Goal: Task Accomplishment & Management: Complete application form

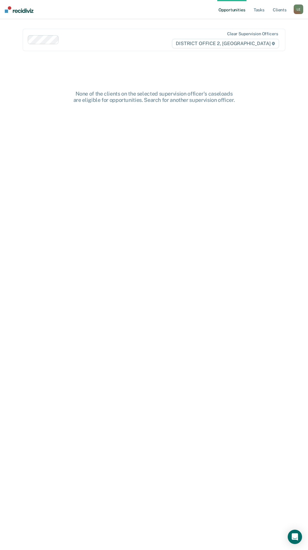
click at [297, 8] on div "L E" at bounding box center [299, 9] width 10 height 10
click at [285, 31] on link "Go to PSI Case Dashboard" at bounding box center [274, 31] width 50 height 5
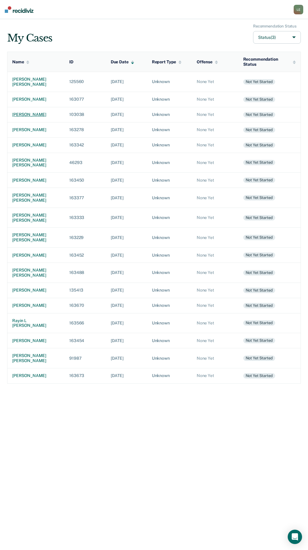
click at [27, 117] on div "[PERSON_NAME]" at bounding box center [36, 114] width 48 height 5
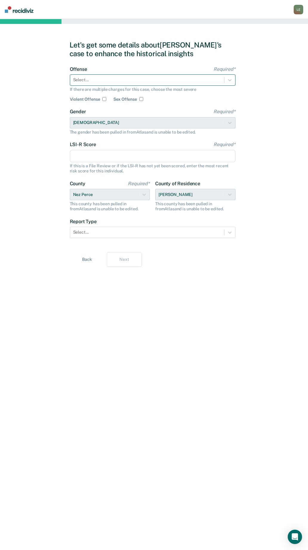
click at [114, 80] on div at bounding box center [147, 80] width 148 height 6
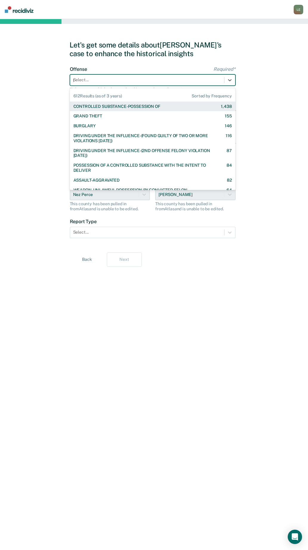
type input "pos"
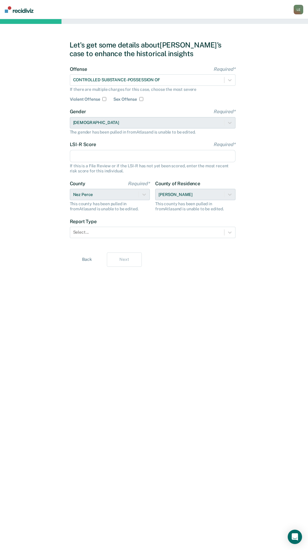
click at [92, 157] on input "LSI-R Score Required*" at bounding box center [153, 156] width 166 height 13
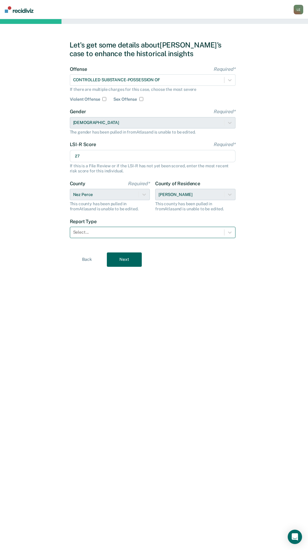
type input "27"
click at [109, 235] on div at bounding box center [147, 232] width 148 height 6
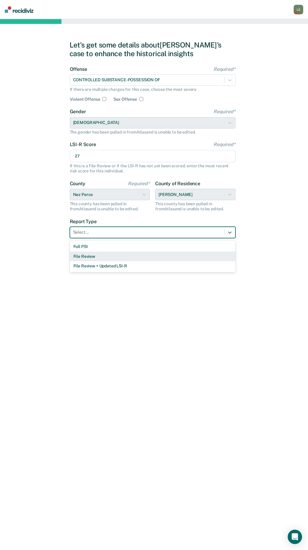
click at [98, 245] on div "Full PSI" at bounding box center [153, 247] width 166 height 10
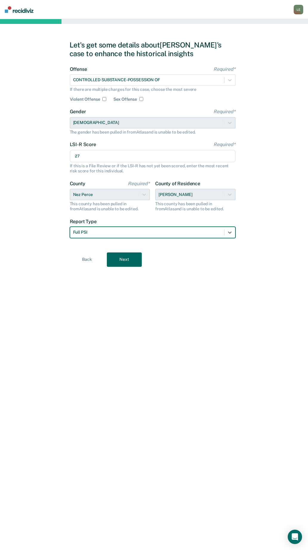
click at [127, 256] on button "Next" at bounding box center [124, 259] width 35 height 14
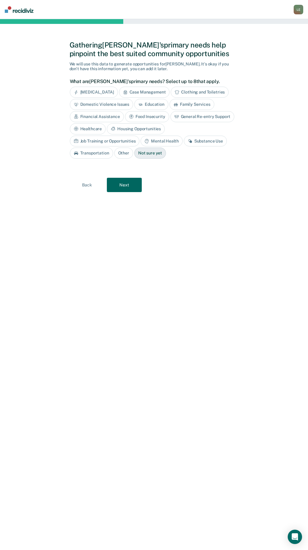
click at [184, 143] on div "Substance Use" at bounding box center [205, 141] width 43 height 11
click at [126, 184] on button "Next" at bounding box center [124, 185] width 35 height 14
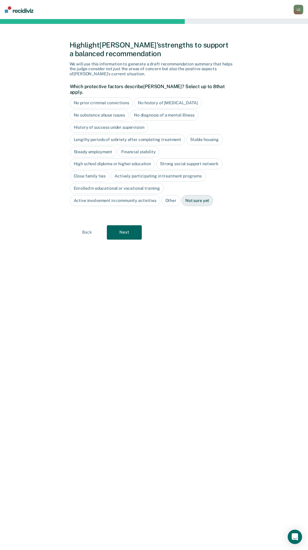
click at [126, 230] on button "Next" at bounding box center [124, 232] width 35 height 14
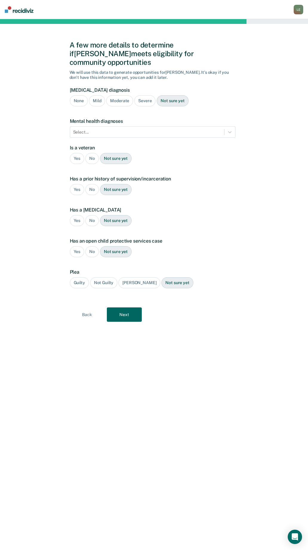
click at [124, 308] on button "Next" at bounding box center [124, 314] width 35 height 14
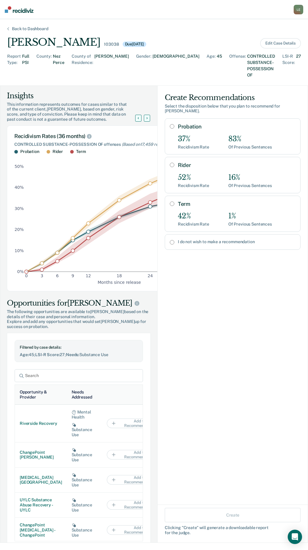
click at [170, 163] on input "Rider" at bounding box center [172, 165] width 4 height 5
radio input "true"
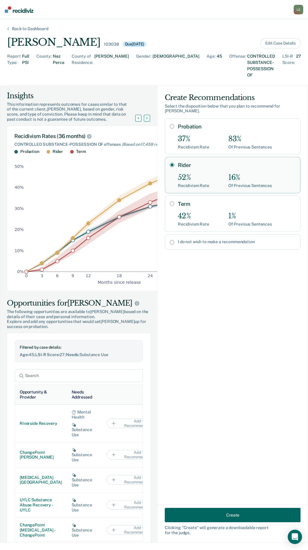
click at [239, 515] on button "Create" at bounding box center [233, 515] width 136 height 14
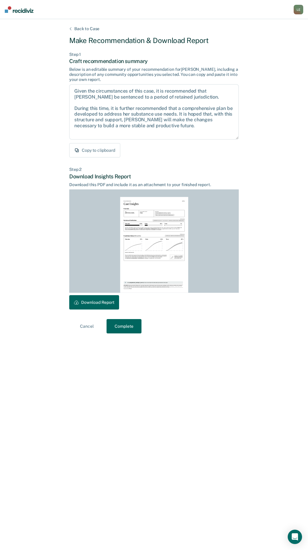
click at [106, 301] on button "Download Report" at bounding box center [94, 302] width 50 height 14
click at [119, 327] on button "Complete" at bounding box center [124, 326] width 35 height 14
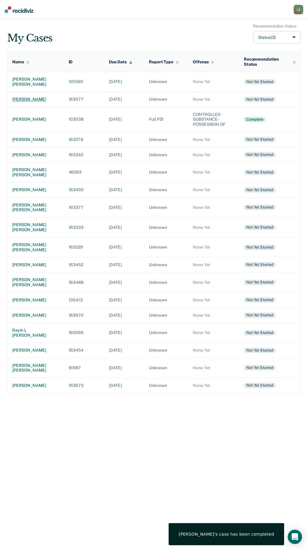
click at [22, 102] on div "[PERSON_NAME]" at bounding box center [35, 99] width 47 height 5
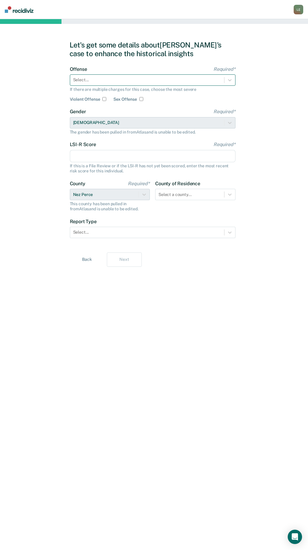
click at [133, 76] on div "Select..." at bounding box center [147, 80] width 154 height 9
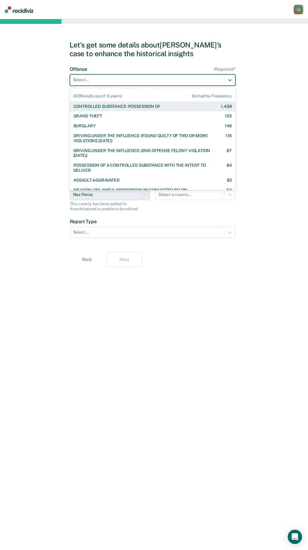
click at [112, 106] on div "CONTROLLED SUBSTANCE-POSSESSION OF" at bounding box center [117, 106] width 87 height 5
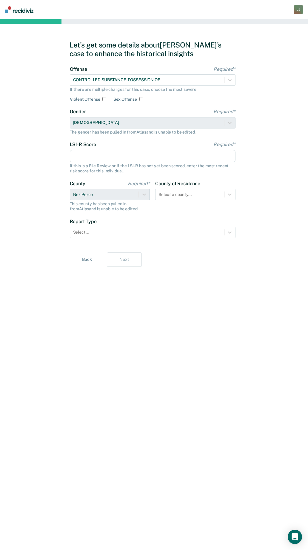
click at [86, 154] on input "LSI-R Score Required*" at bounding box center [153, 156] width 166 height 13
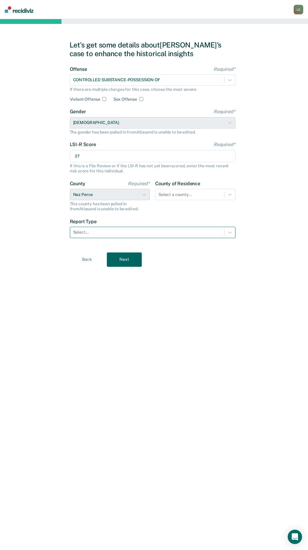
type input "27"
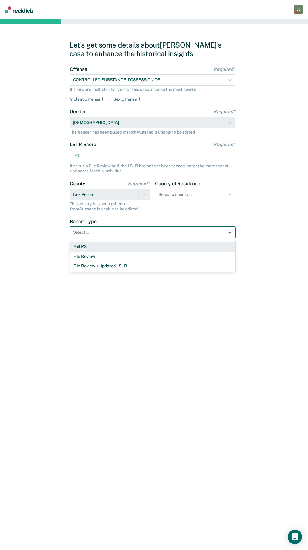
click at [118, 230] on div at bounding box center [147, 232] width 148 height 6
click at [116, 250] on div "Full PSI" at bounding box center [153, 247] width 166 height 10
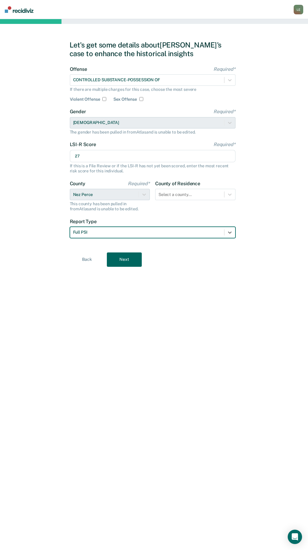
click at [133, 257] on button "Next" at bounding box center [124, 259] width 35 height 14
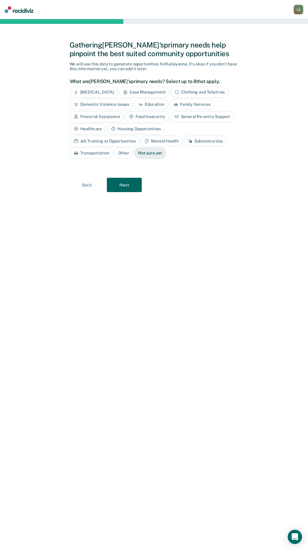
click at [126, 187] on button "Next" at bounding box center [124, 185] width 35 height 14
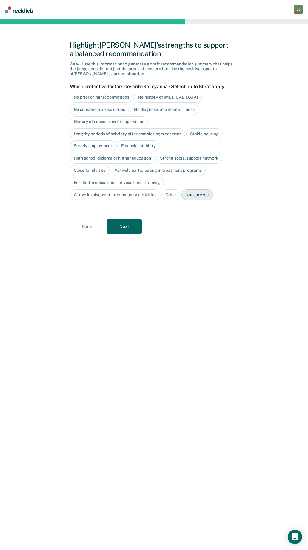
click at [132, 232] on button "Next" at bounding box center [124, 226] width 35 height 14
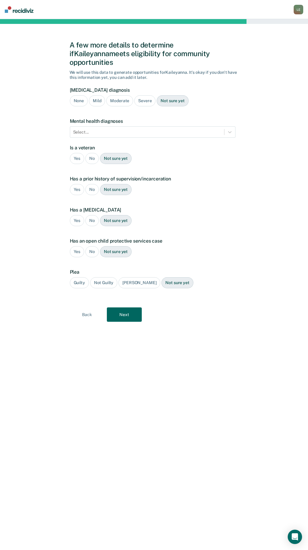
click at [125, 308] on button "Next" at bounding box center [124, 314] width 35 height 14
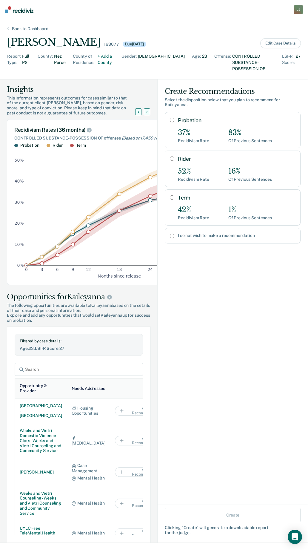
click at [170, 156] on input "Rider" at bounding box center [172, 158] width 4 height 5
radio input "true"
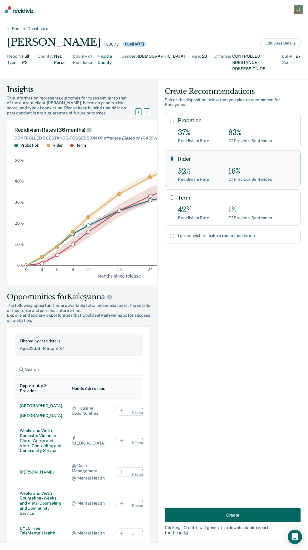
click at [236, 515] on button "Create" at bounding box center [233, 515] width 136 height 14
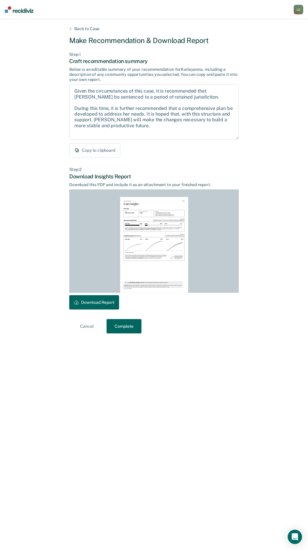
click at [106, 299] on button "Download Report" at bounding box center [94, 302] width 50 height 14
click at [126, 333] on button "Complete" at bounding box center [124, 326] width 35 height 14
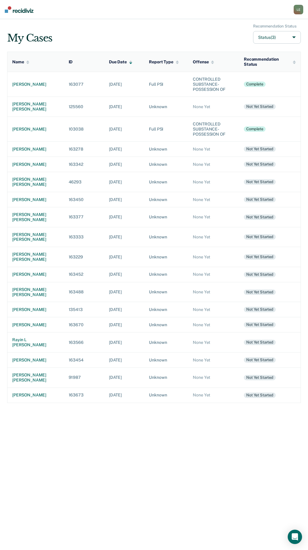
click at [131, 36] on div "My Cases Recommendation Status Status (3)" at bounding box center [154, 34] width 294 height 20
click at [21, 104] on div "[PERSON_NAME] [PERSON_NAME]" at bounding box center [35, 107] width 47 height 10
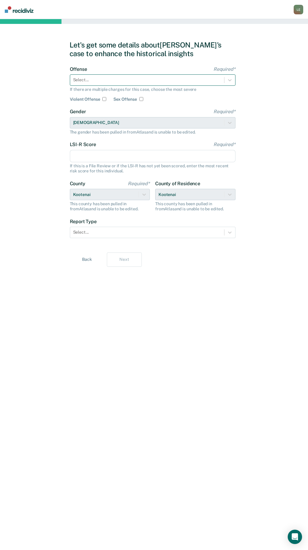
click at [110, 83] on div at bounding box center [147, 80] width 148 height 6
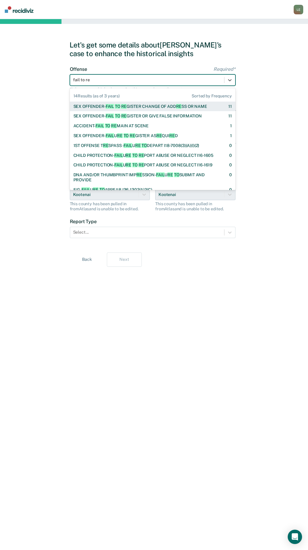
type input "fail to reg"
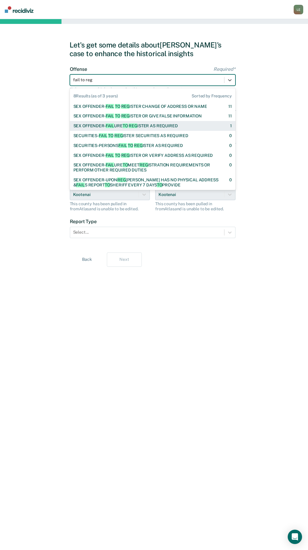
click at [134, 124] on span "REG" at bounding box center [133, 125] width 9 height 5
checkbox input "true"
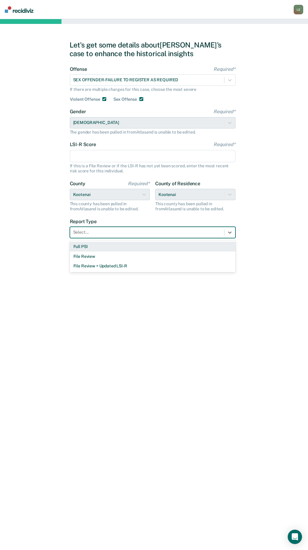
click at [100, 232] on div at bounding box center [147, 232] width 148 height 6
click at [97, 250] on div "Full PSI" at bounding box center [153, 247] width 166 height 10
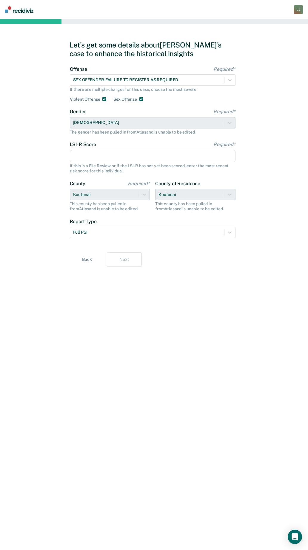
click at [105, 157] on input "LSI-R Score Required*" at bounding box center [153, 156] width 166 height 13
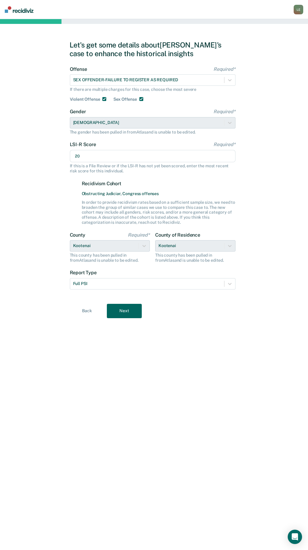
type input "20"
click at [130, 311] on button "Next" at bounding box center [124, 311] width 35 height 14
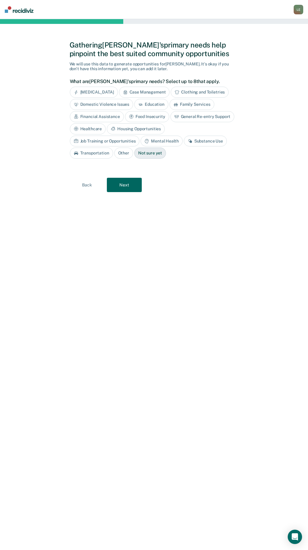
click at [133, 188] on button "Next" at bounding box center [124, 185] width 35 height 14
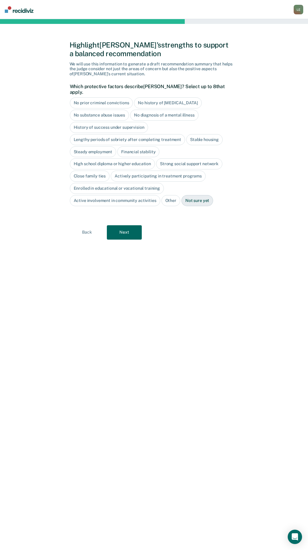
click at [132, 227] on button "Next" at bounding box center [124, 232] width 35 height 14
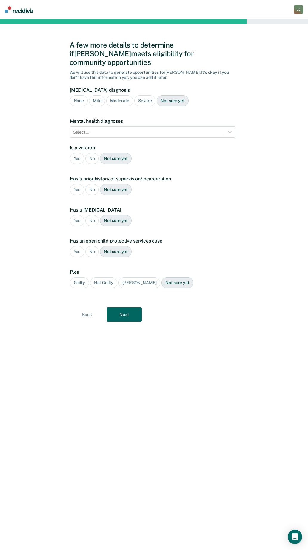
click at [126, 307] on button "Next" at bounding box center [124, 314] width 35 height 14
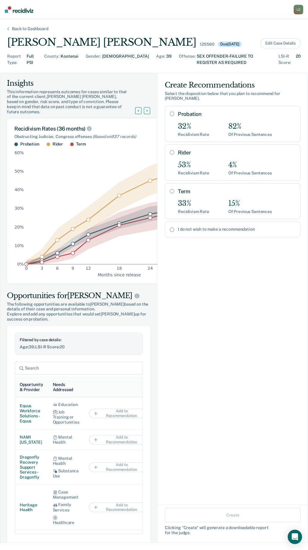
click at [170, 111] on input "Probation" at bounding box center [172, 113] width 4 height 5
radio input "true"
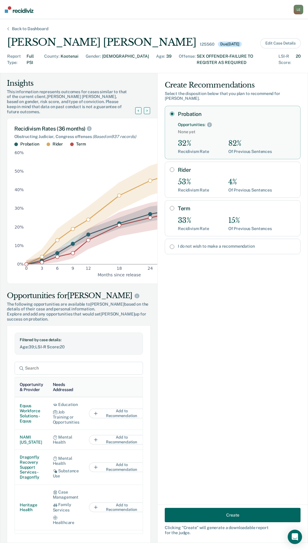
click at [235, 513] on button "Create" at bounding box center [233, 515] width 136 height 14
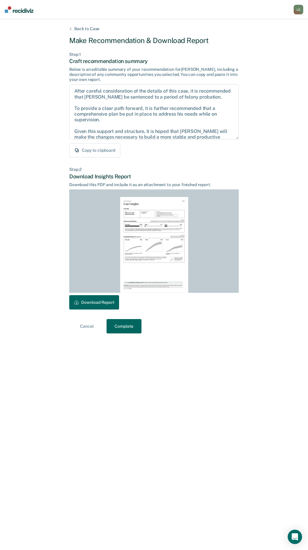
click at [111, 304] on button "Download Report" at bounding box center [94, 302] width 50 height 14
click at [129, 328] on button "Complete" at bounding box center [124, 326] width 35 height 14
